Goal: Check status

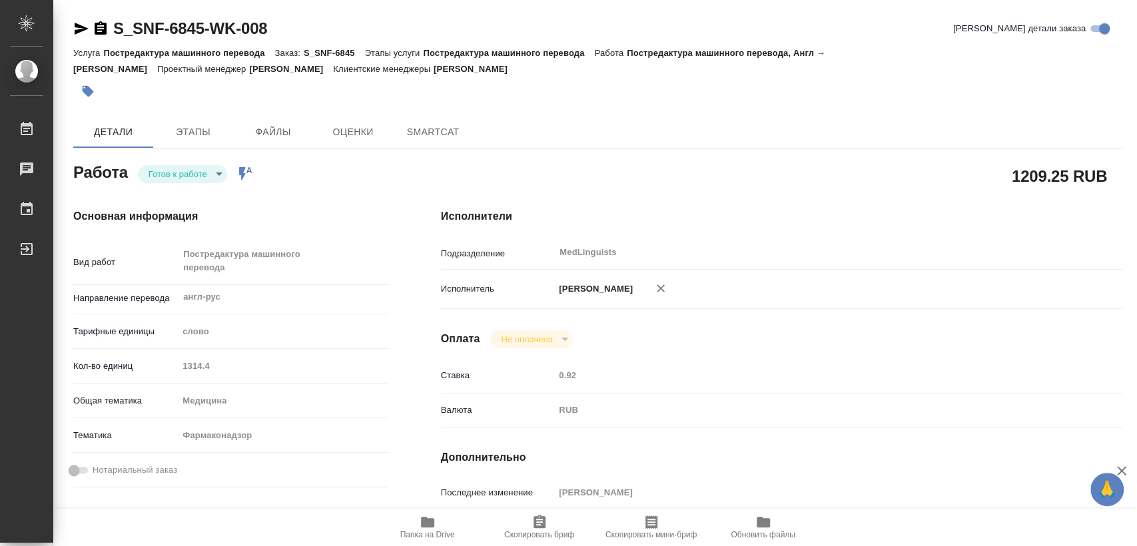
type textarea "x"
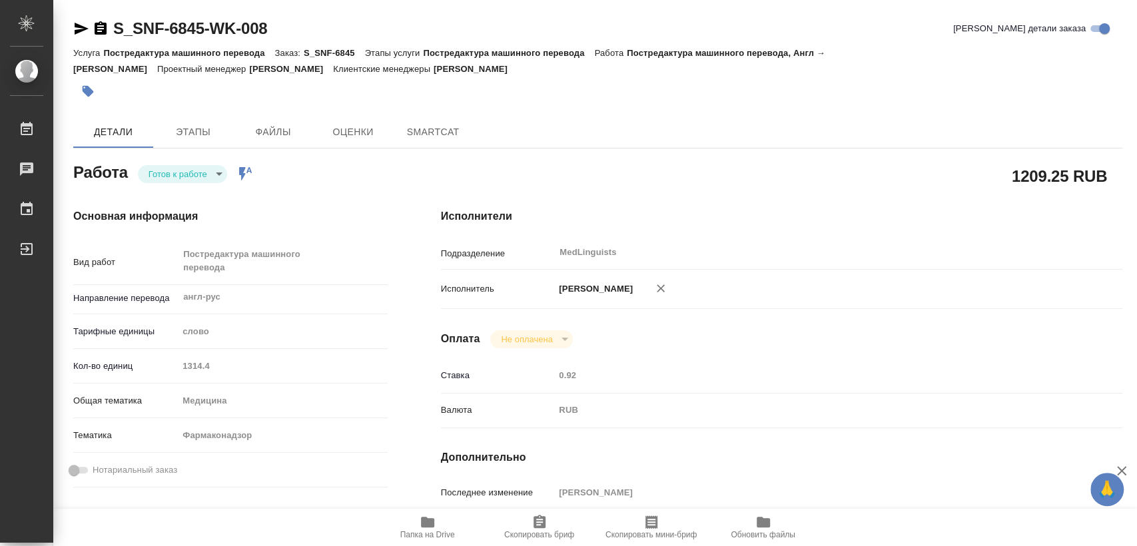
type textarea "x"
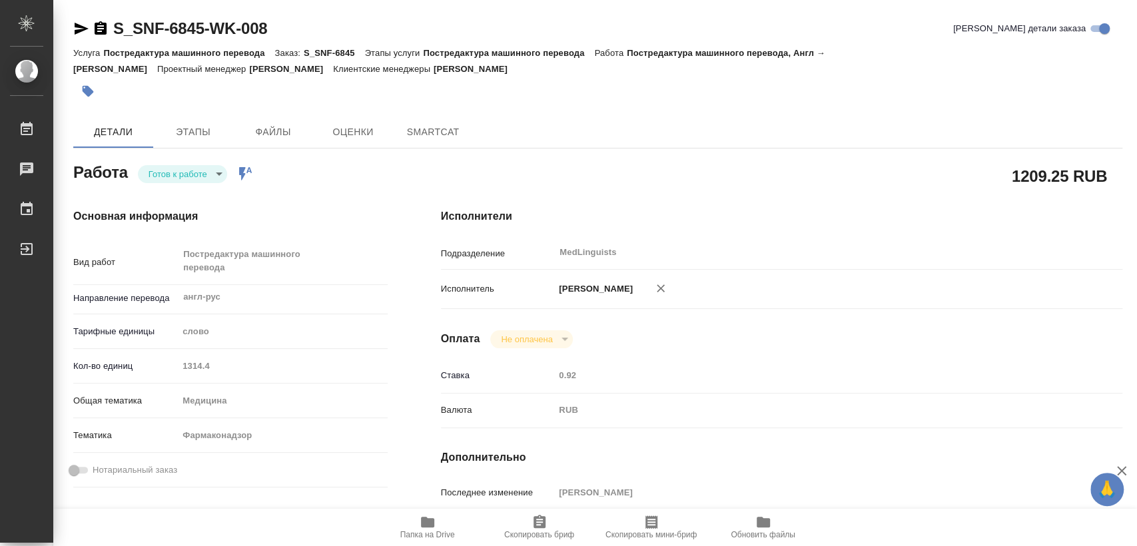
type textarea "x"
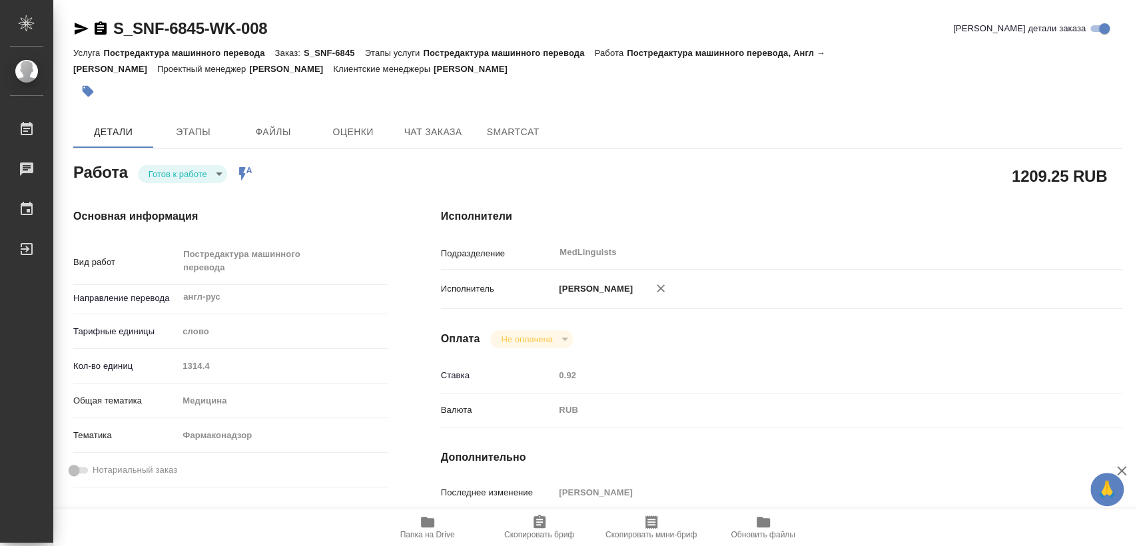
type textarea "x"
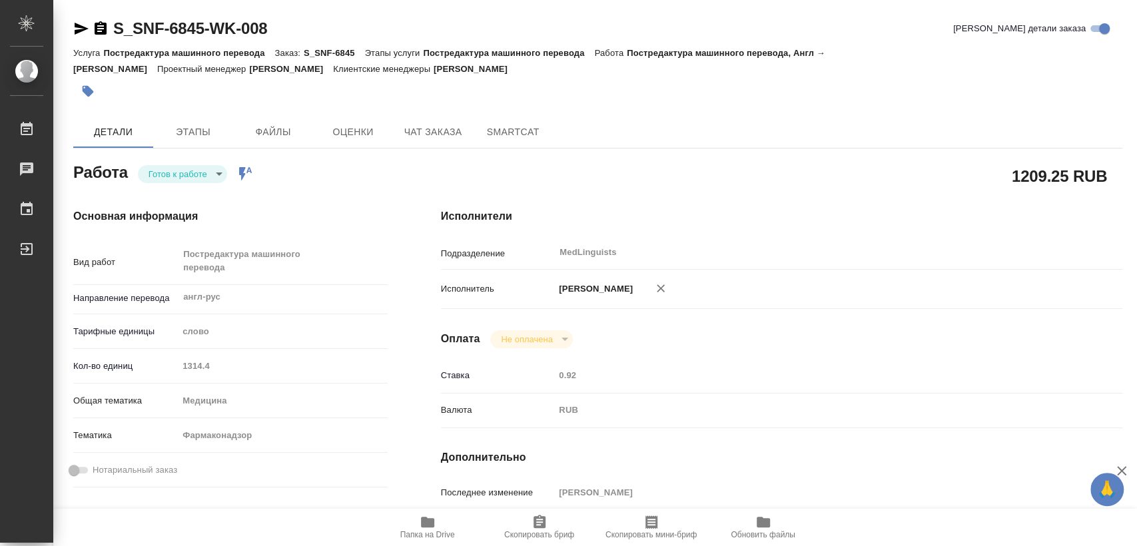
type textarea "x"
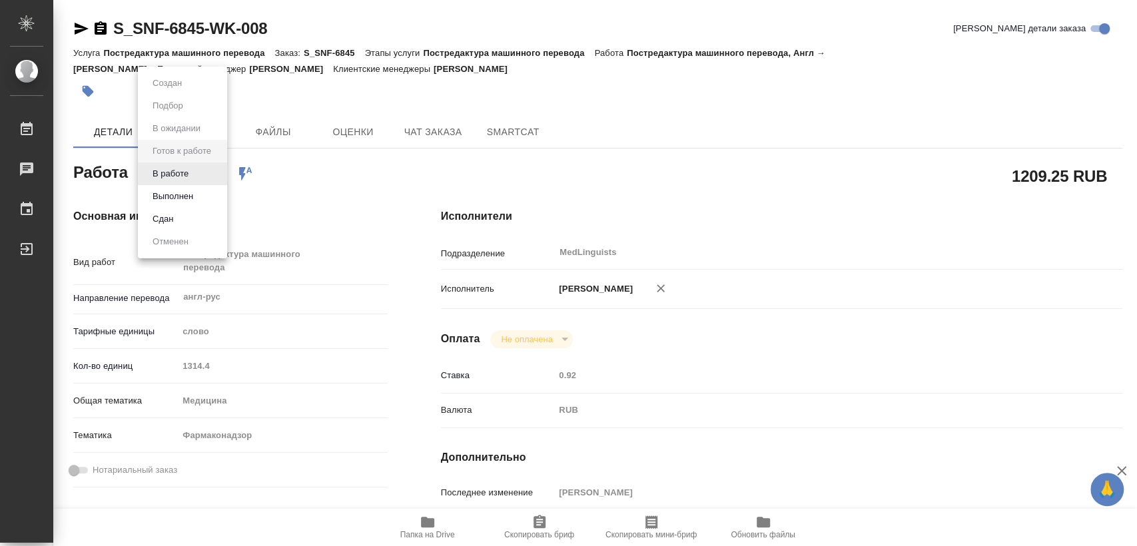
click at [184, 169] on body "🙏 .cls-1 fill:#fff; AWATERA [PERSON_NAME] Чаты График Выйти S_SNF-6845-WK-008 К…" at bounding box center [568, 273] width 1137 height 546
type textarea "x"
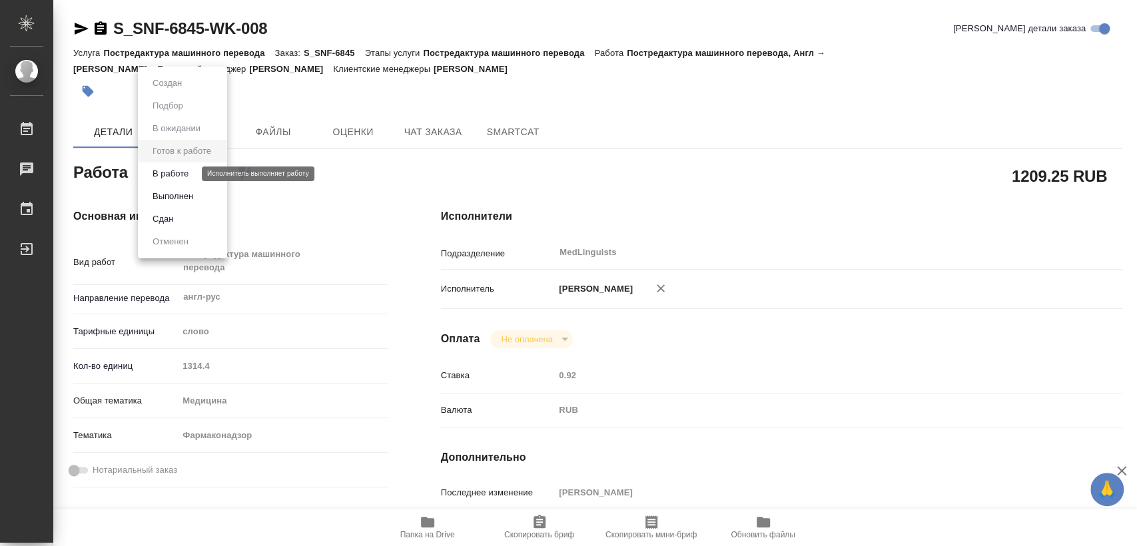
type textarea "x"
click at [185, 174] on button "В работе" at bounding box center [171, 174] width 44 height 15
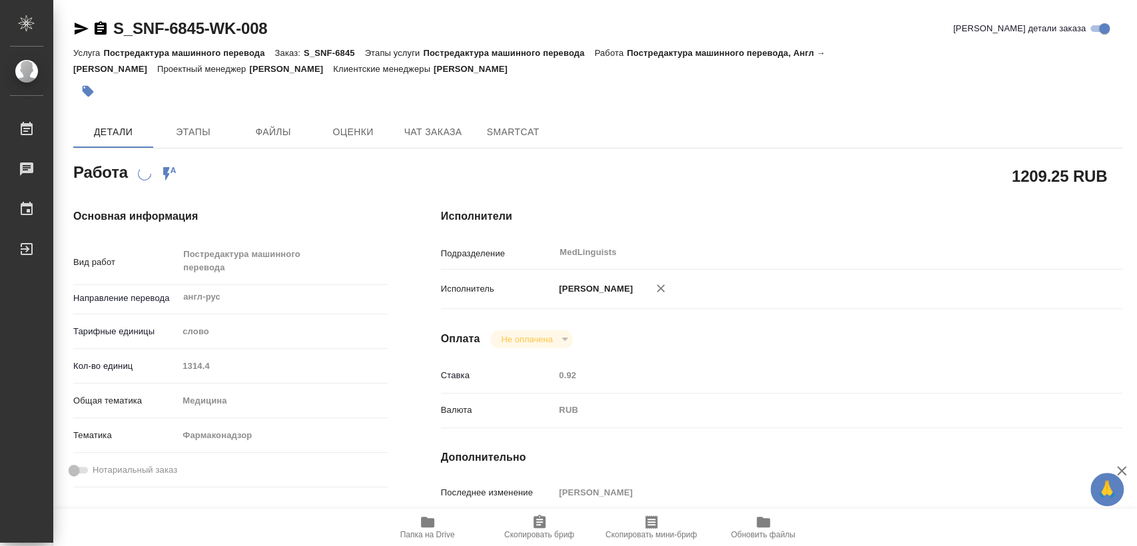
type textarea "x"
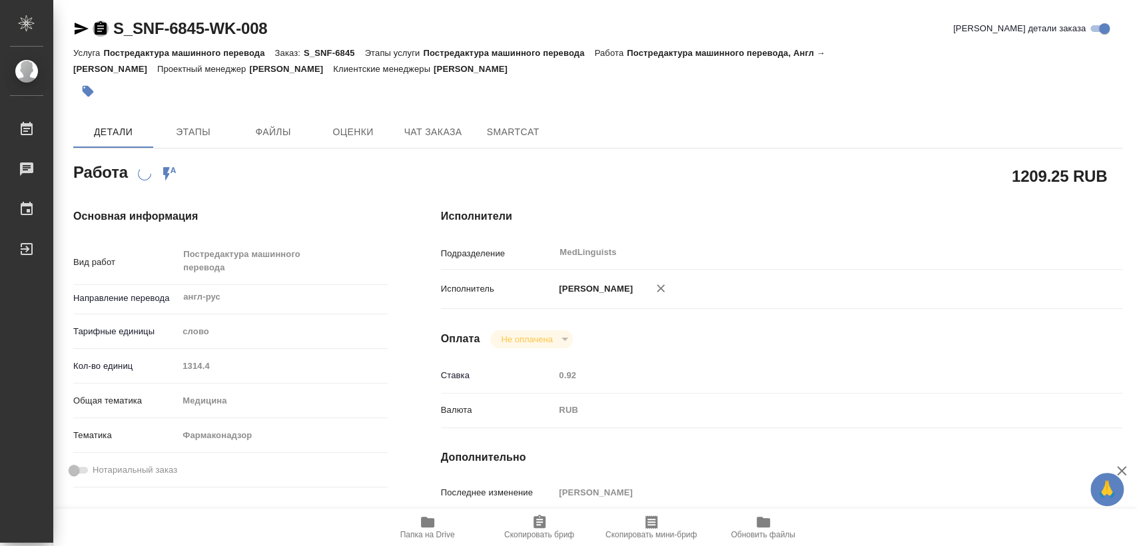
click at [99, 32] on icon "button" at bounding box center [101, 27] width 12 height 13
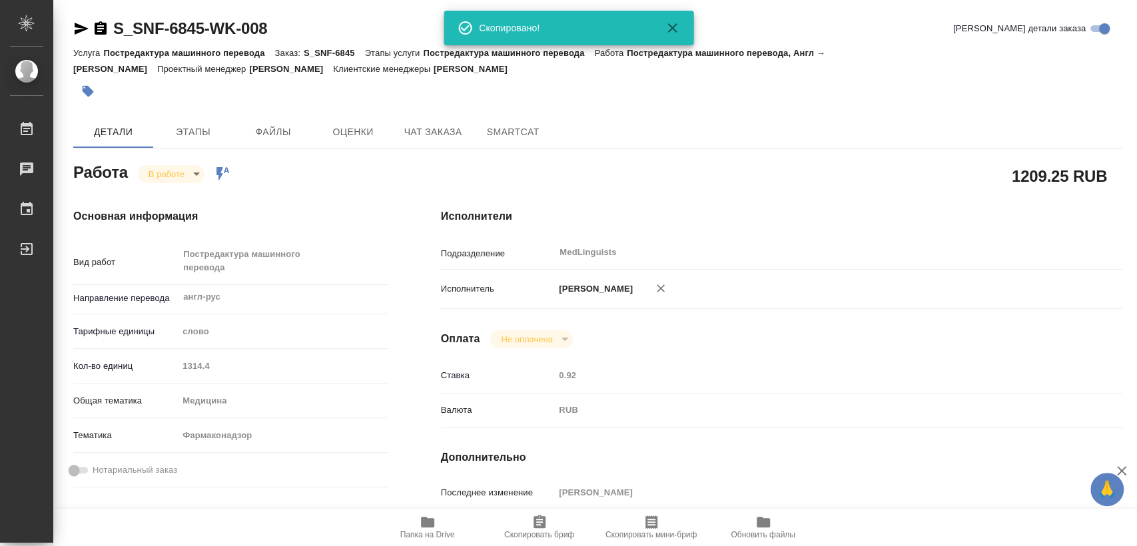
type textarea "x"
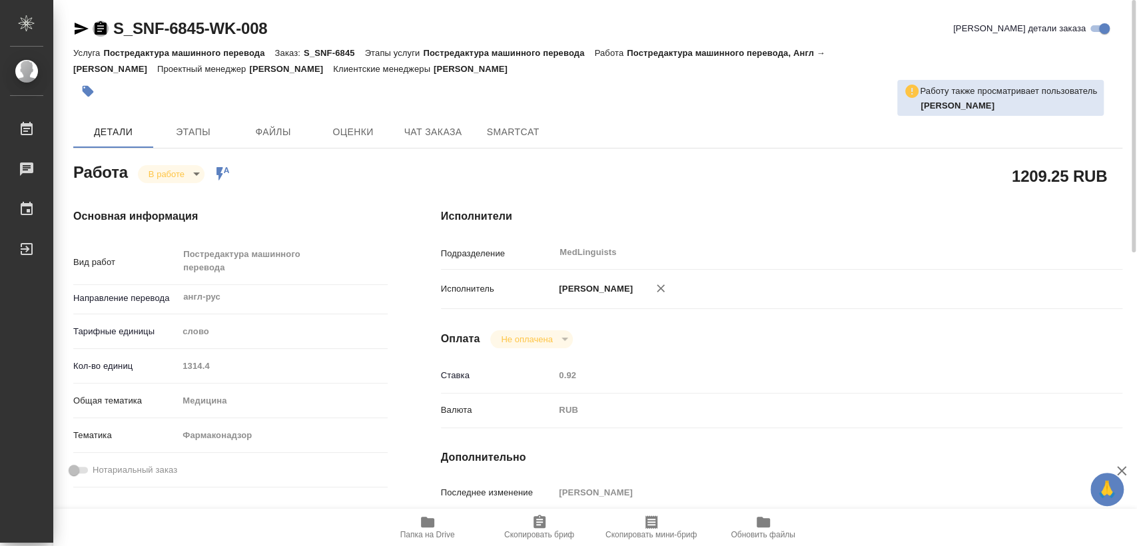
click at [101, 34] on icon "button" at bounding box center [101, 27] width 12 height 13
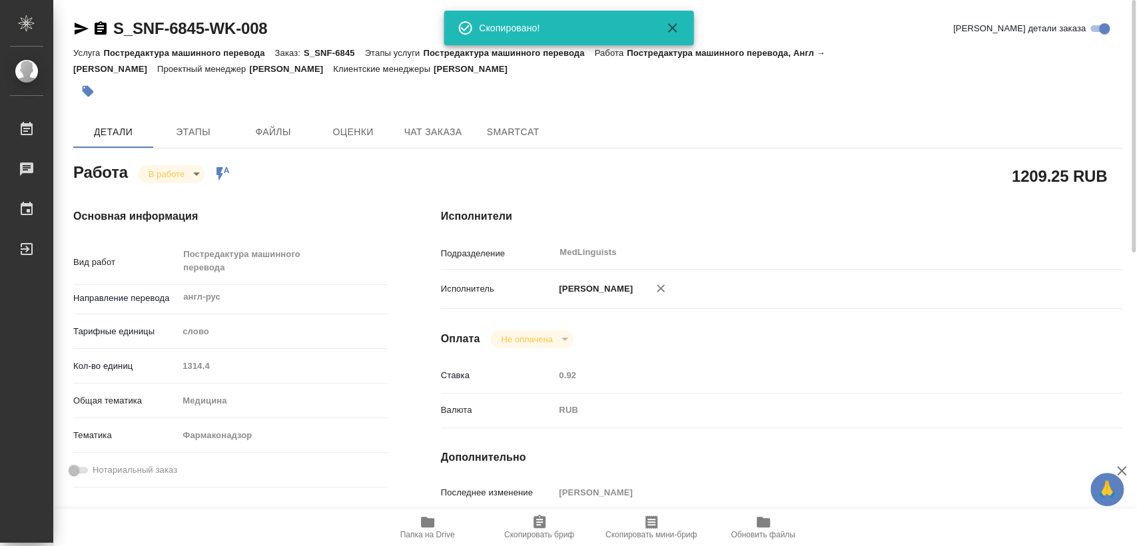
scroll to position [222, 0]
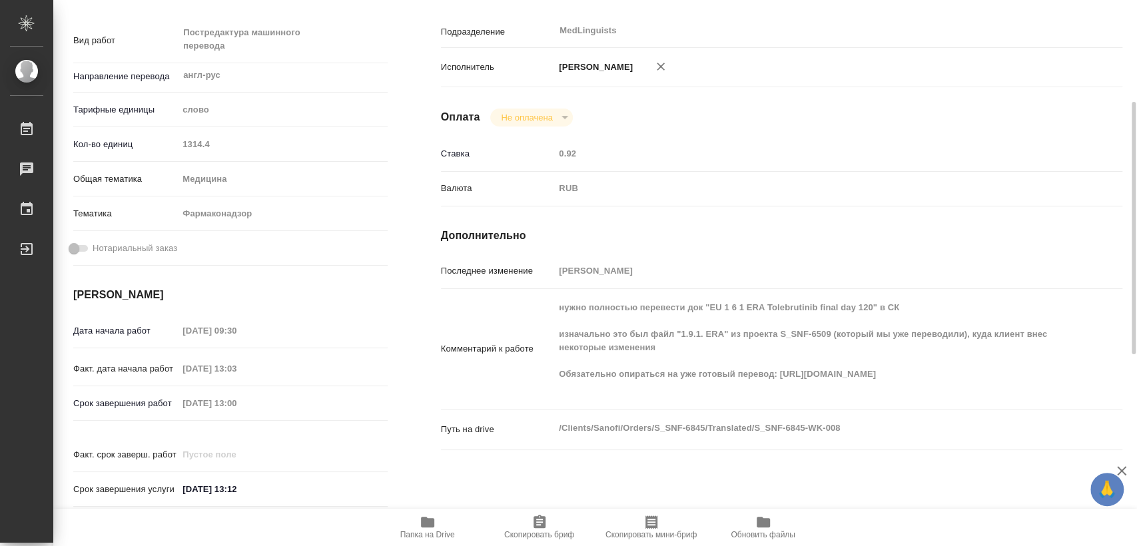
click at [171, 396] on div "Срок завершения работ [DATE] 13:00" at bounding box center [230, 403] width 314 height 23
